Goal: Transaction & Acquisition: Book appointment/travel/reservation

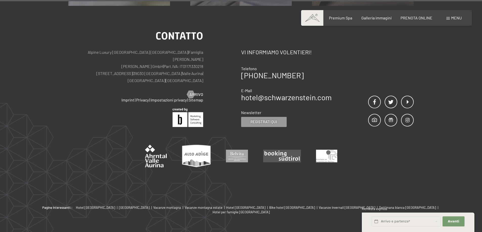
scroll to position [3244, 0]
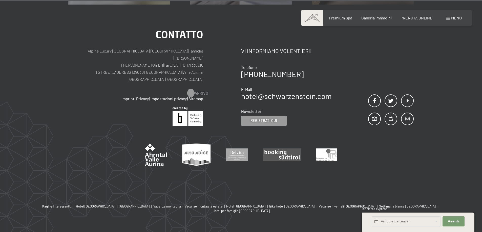
click at [196, 91] on span "Arrivo" at bounding box center [201, 94] width 14 height 6
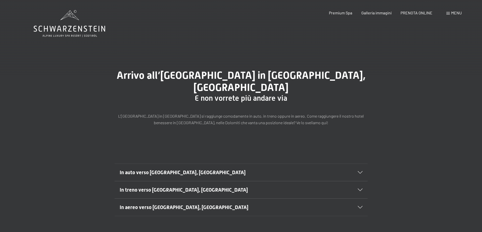
click at [169, 170] on span "In auto verso Lutago, Alto Adige" at bounding box center [183, 173] width 126 height 6
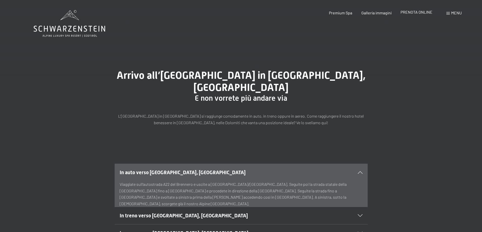
click at [421, 12] on span "PRENOTA ONLINE" at bounding box center [416, 12] width 32 height 5
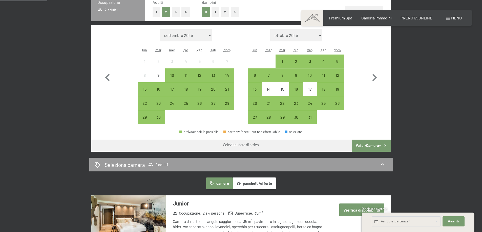
scroll to position [101, 0]
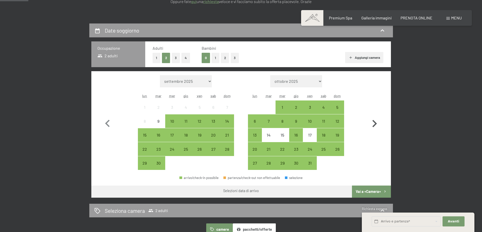
click at [374, 122] on icon "button" at bounding box center [374, 123] width 5 height 7
select select "[DATE]"
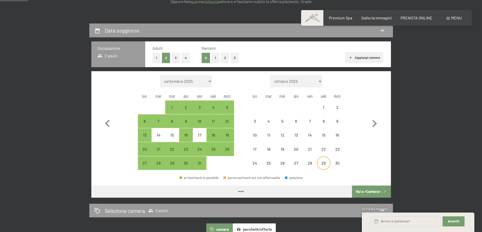
select select "[DATE]"
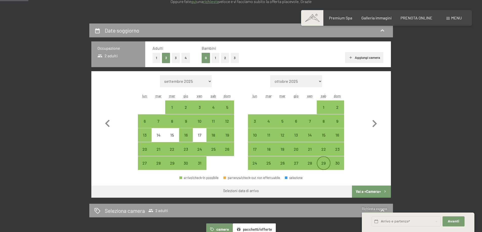
click at [325, 163] on div "29" at bounding box center [323, 167] width 13 height 13
select select "[DATE]"
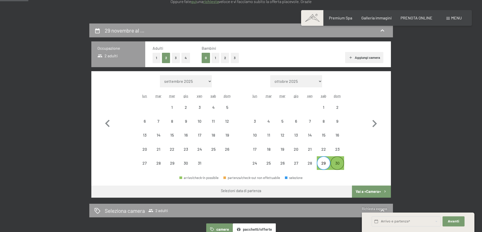
click at [334, 162] on div "30" at bounding box center [337, 167] width 13 height 13
select select "[DATE]"
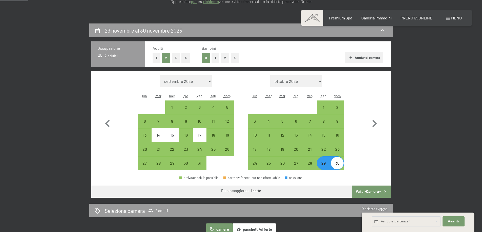
click at [375, 193] on button "Vai a «Camera»" at bounding box center [371, 192] width 39 height 12
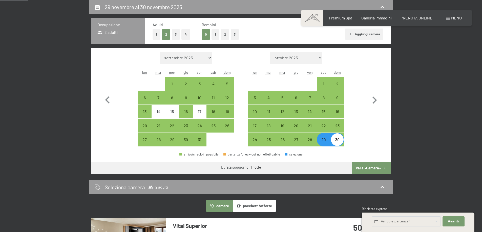
select select "[DATE]"
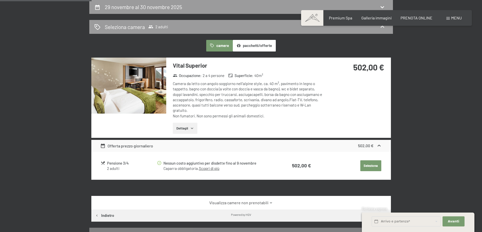
click at [182, 127] on button "Dettagli" at bounding box center [185, 128] width 25 height 11
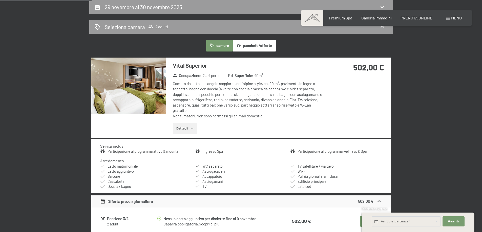
click at [182, 126] on button "Dettagli" at bounding box center [185, 128] width 25 height 11
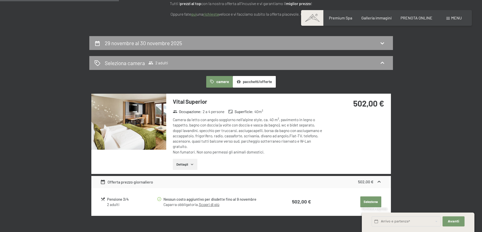
scroll to position [0, 0]
